Goal: Navigation & Orientation: Find specific page/section

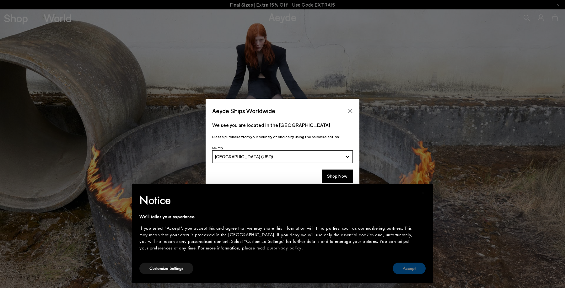
click at [418, 264] on button "Accept" at bounding box center [409, 269] width 33 height 12
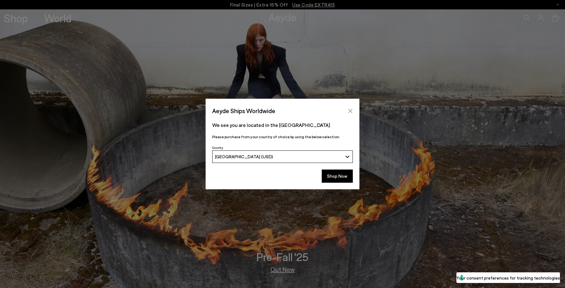
click at [350, 112] on icon "Close" at bounding box center [350, 111] width 5 height 5
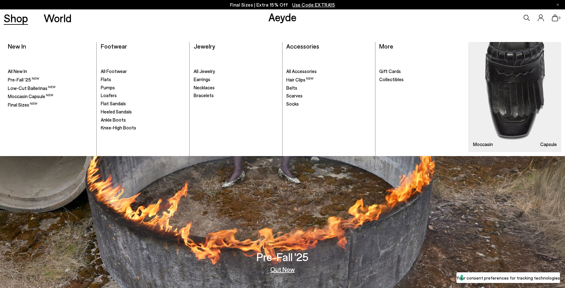
click at [18, 17] on link "Shop" at bounding box center [16, 18] width 24 height 11
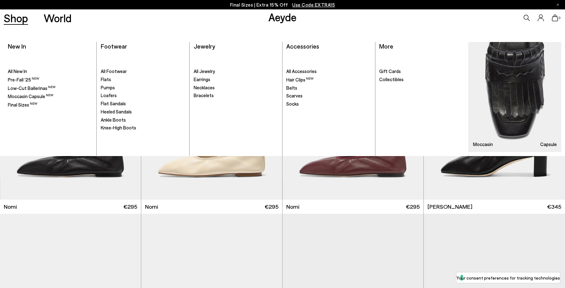
scroll to position [18, 0]
click at [119, 129] on span "Knee-High Boots" at bounding box center [118, 128] width 35 height 6
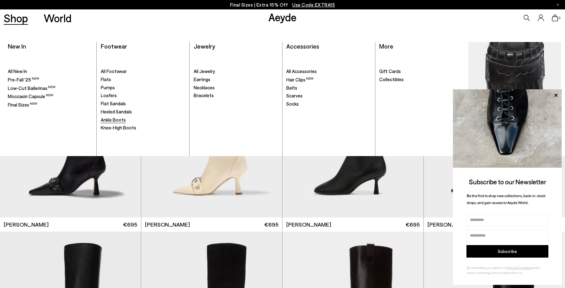
click at [114, 119] on span "Ankle Boots" at bounding box center [113, 120] width 25 height 6
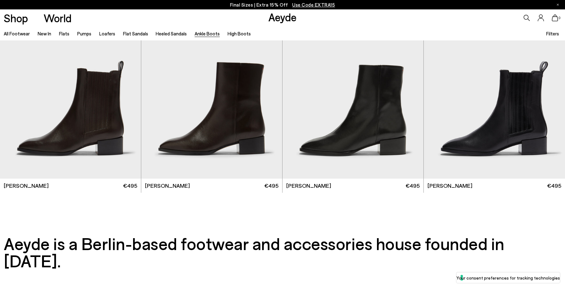
scroll to position [1567, 0]
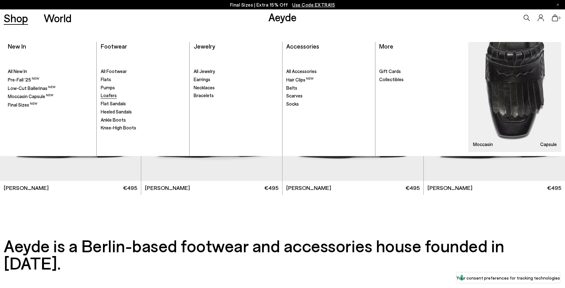
click at [109, 96] on span "Loafers" at bounding box center [109, 96] width 16 height 6
